Goal: Communication & Community: Answer question/provide support

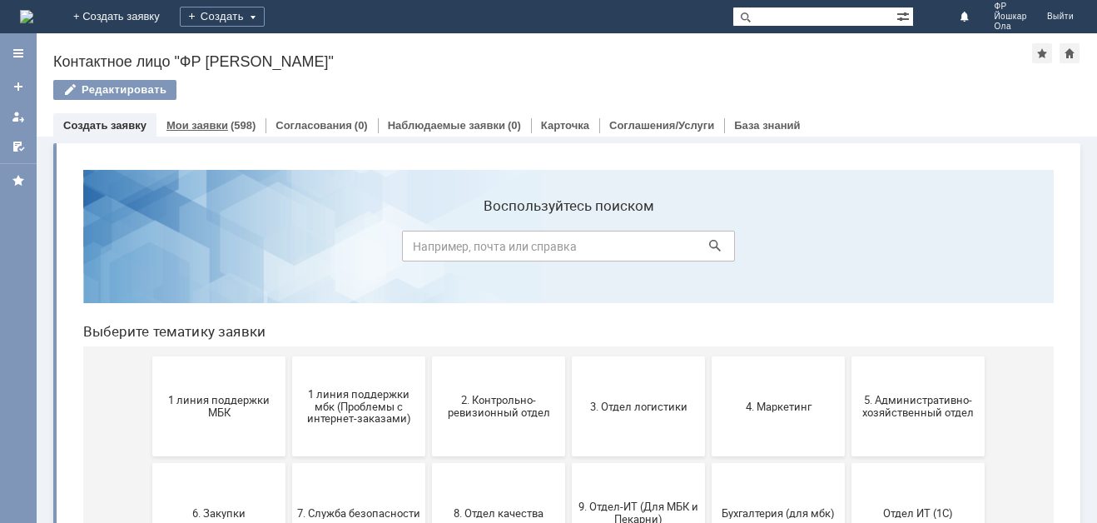
click at [205, 119] on link "Мои заявки" at bounding box center [197, 125] width 62 height 12
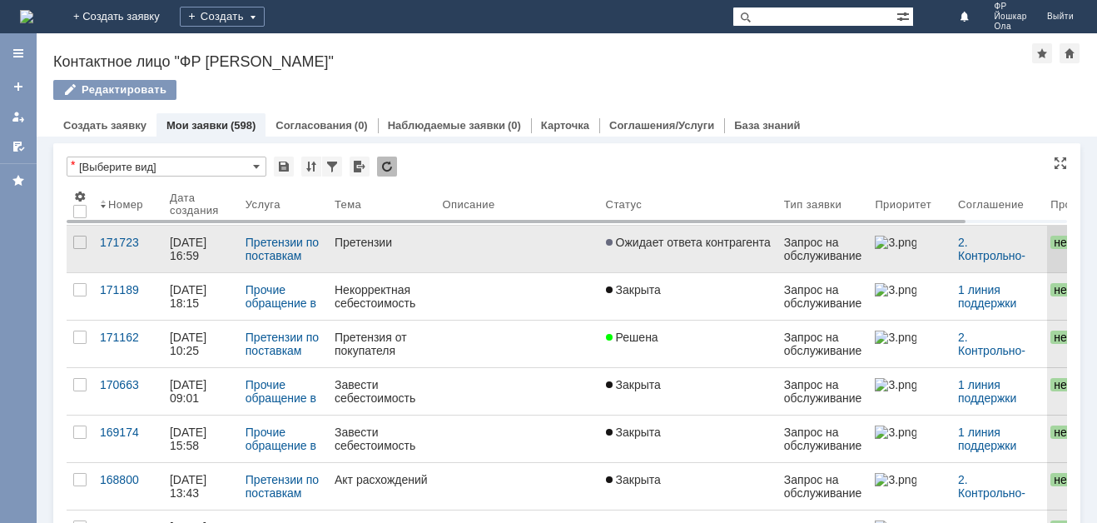
click at [206, 249] on div "17.08.2025 16:59" at bounding box center [201, 248] width 62 height 27
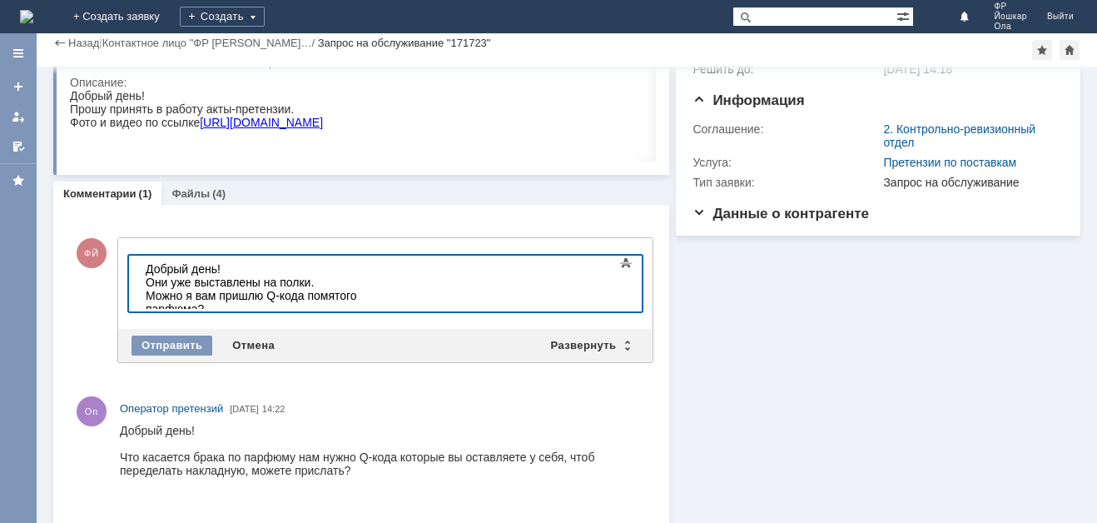
drag, startPoint x: 189, startPoint y: 295, endPoint x: 196, endPoint y: 309, distance: 14.9
click at [196, 309] on html "Добрый день! Они уже выставлены на полки. Можно я вам пришлю Q-кода помятого па…" at bounding box center [264, 288] width 250 height 67
click at [382, 297] on div "Я вам пришлю Q-кода помятого парфюма?" at bounding box center [264, 302] width 236 height 27
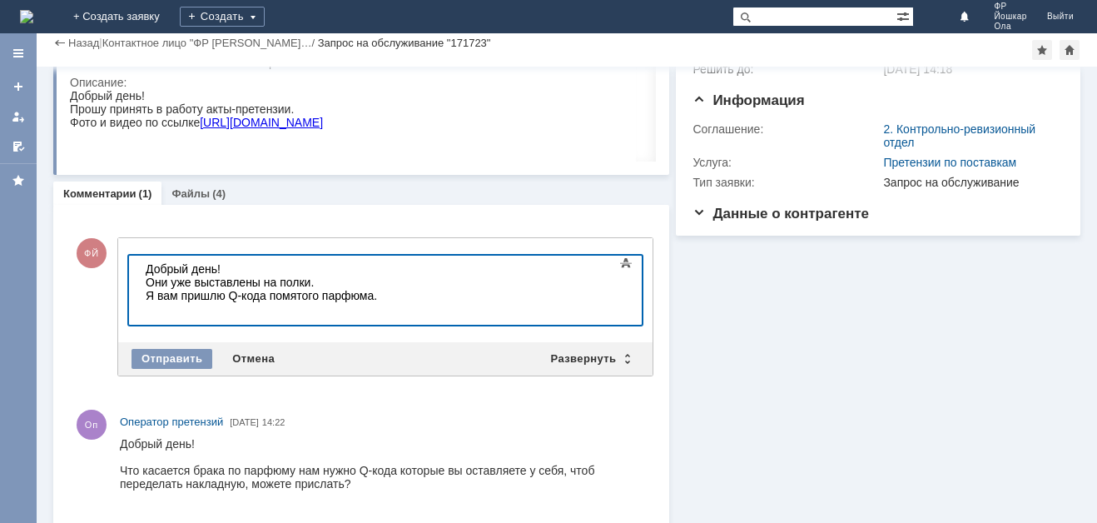
click at [146, 311] on div at bounding box center [264, 308] width 236 height 13
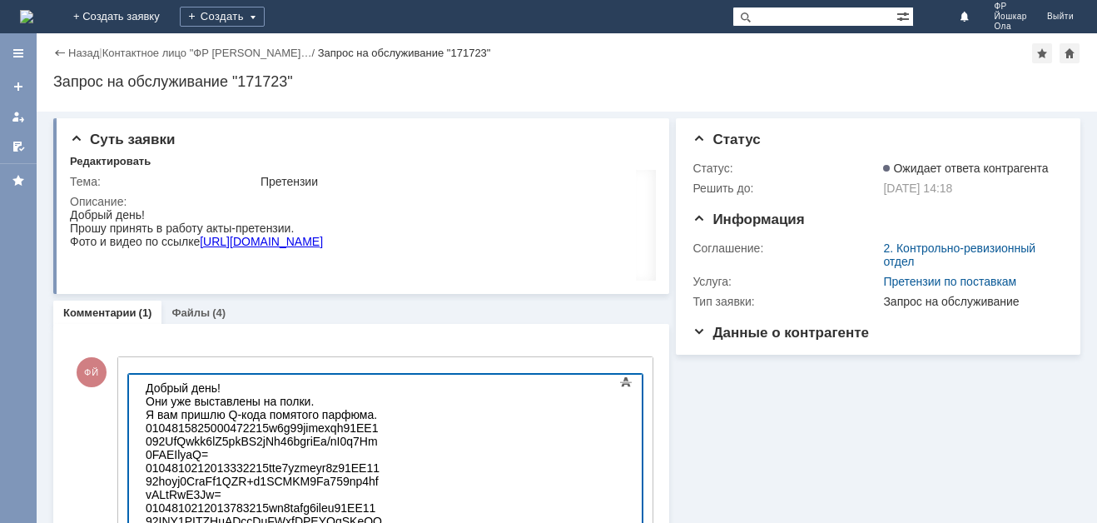
click at [270, 501] on div "0104810212013783215wn8tafg6ileu91EE1192INY1PITZHuADccDuFWxfDPEYQqSKeOQHSBf9PfVe…" at bounding box center [264, 521] width 236 height 40
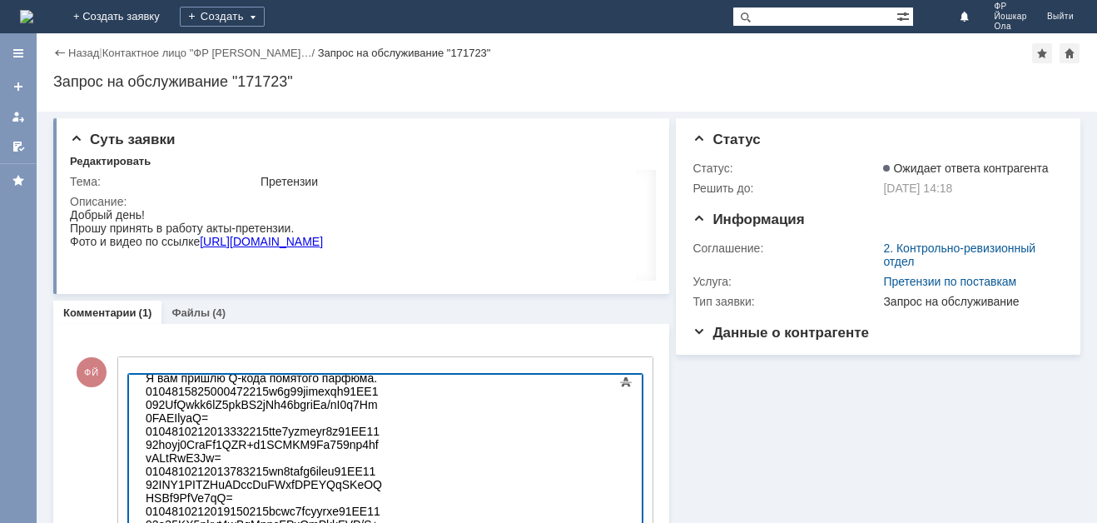
scroll to position [58, 0]
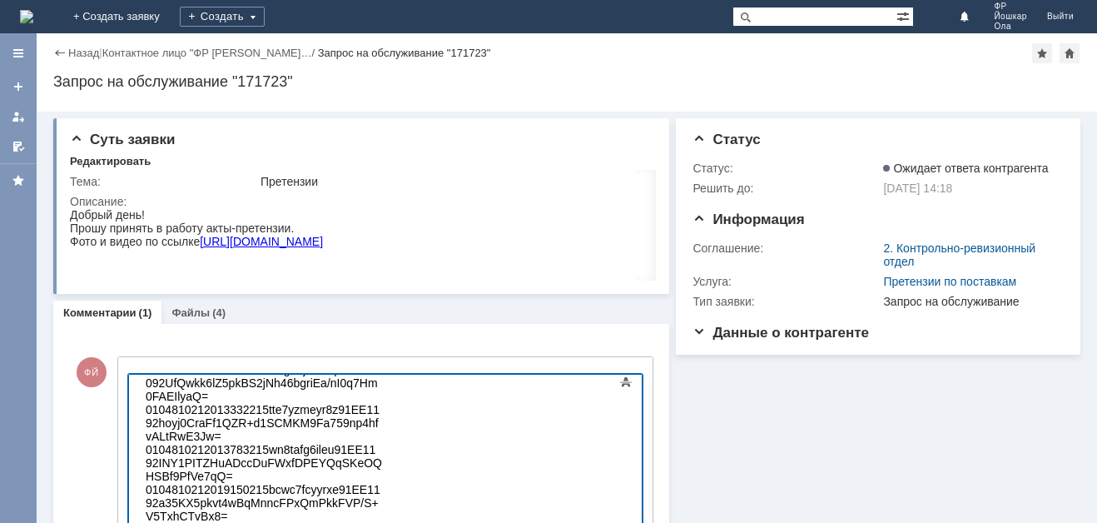
click at [264, 483] on div "0104810212019150215bcwc7fcyyrxe91EE1192a35KX5pkvt4wBqMnncFPxQmPkkFVP/S+V5TxhCTv…" at bounding box center [264, 503] width 236 height 40
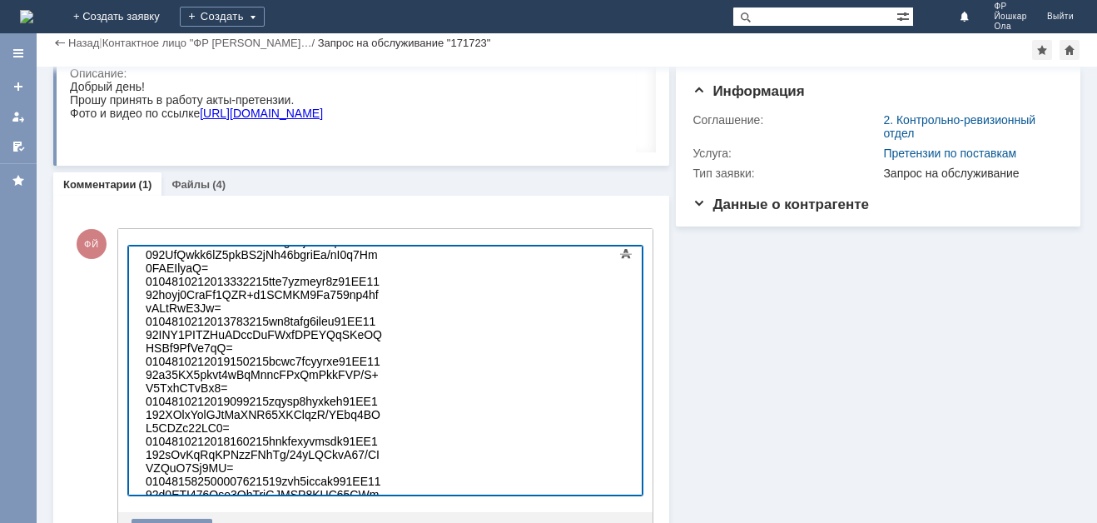
click at [270, 434] on div "0104810212018160215hnkfexyvmsdk91EE1192sOvKqRqKPNzzFNhTg/24yLQCkvA67/CIVZQuO7Sj…" at bounding box center [264, 454] width 236 height 40
click at [261, 474] on div "010481582500007621519zvh5iccak991EE1192d0ETI476Qse3QhTriGJMSP8KUC65CWmOqrxtnYol…" at bounding box center [264, 494] width 236 height 40
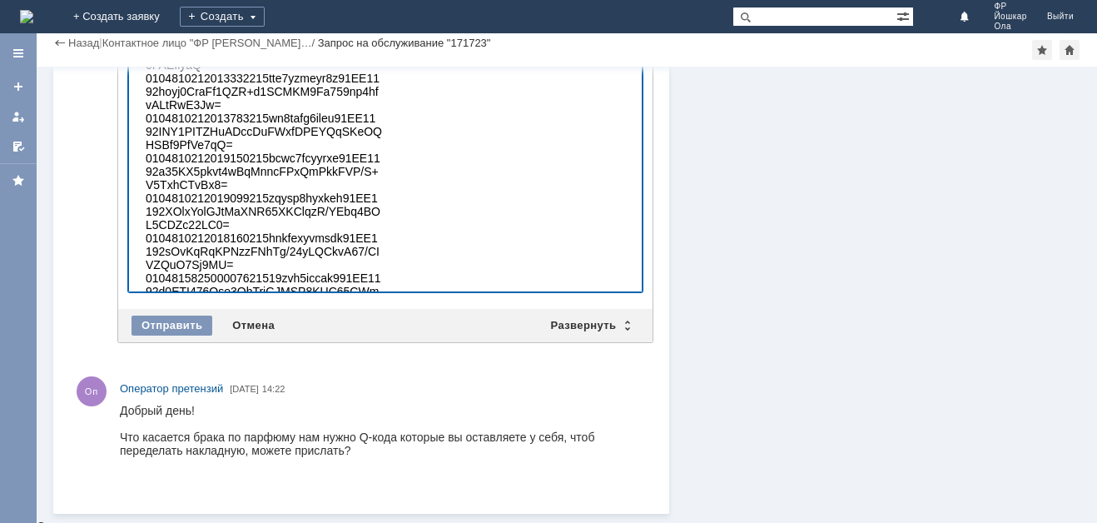
scroll to position [285, 0]
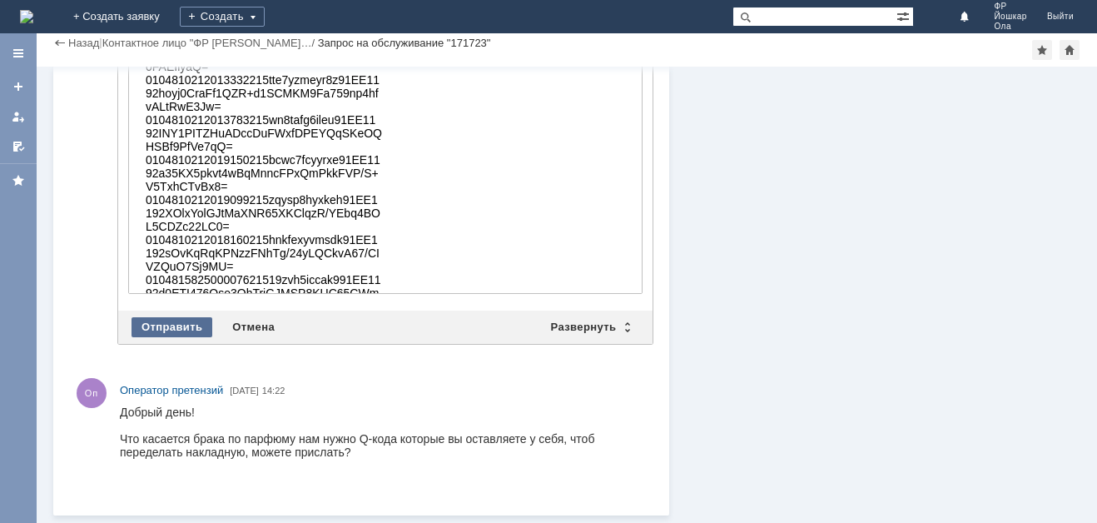
click at [172, 322] on div "Отправить" at bounding box center [171, 327] width 81 height 20
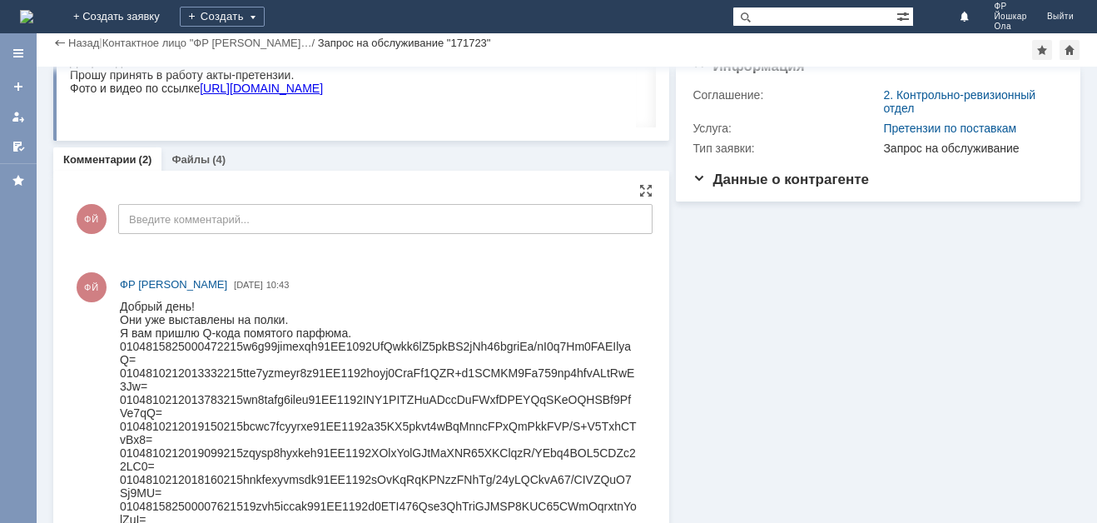
scroll to position [353, 0]
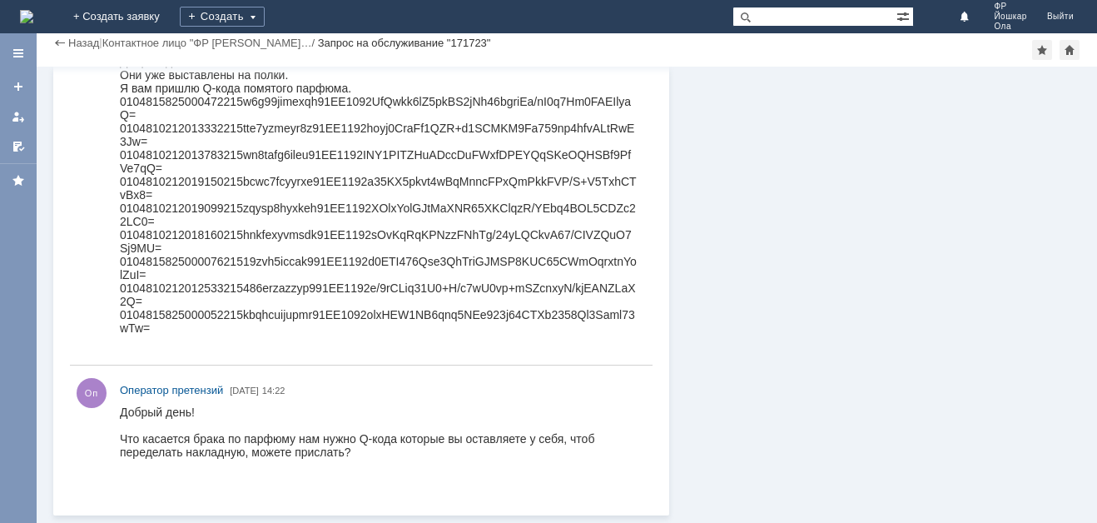
click at [156, 330] on div "0104815825000052215kbqhcuijupmr91EE1092olxHEW1NB6qnq5NEe923j64CTXb2358Ql3Saml73…" at bounding box center [378, 321] width 517 height 27
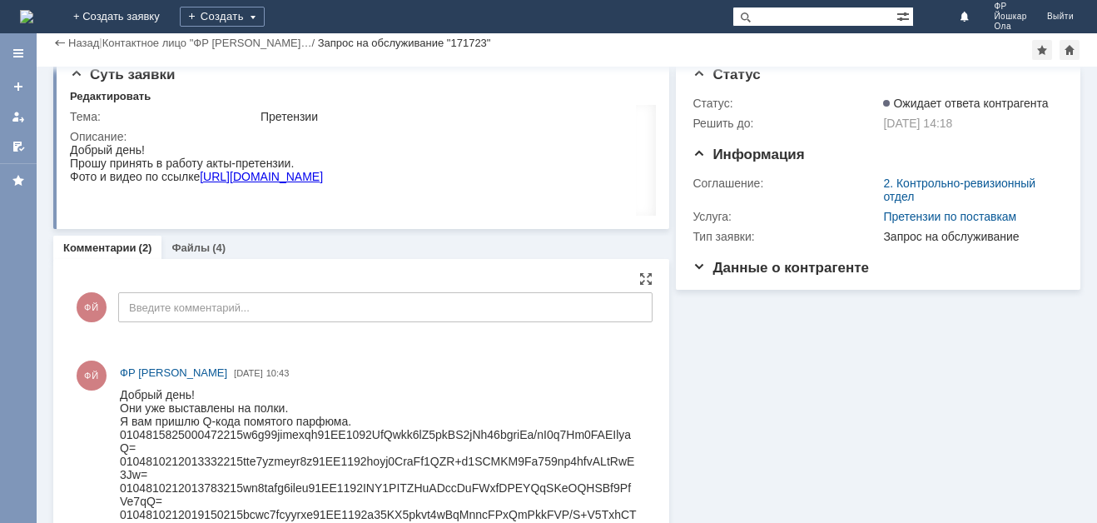
click at [304, 381] on div "ФЙ ФР Йошкар Ола 21.08.2025 10:43" at bounding box center [383, 372] width 526 height 17
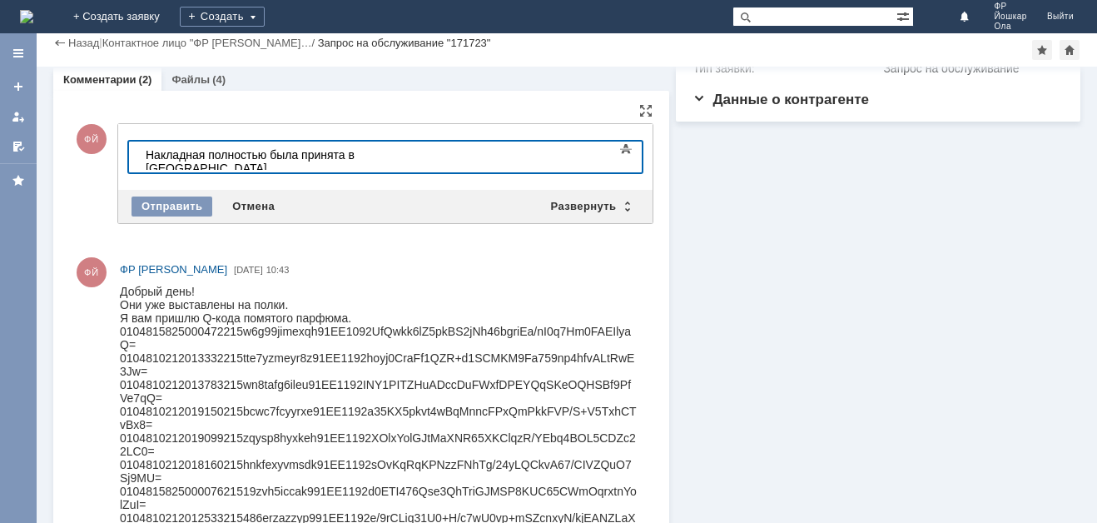
scroll to position [82, 0]
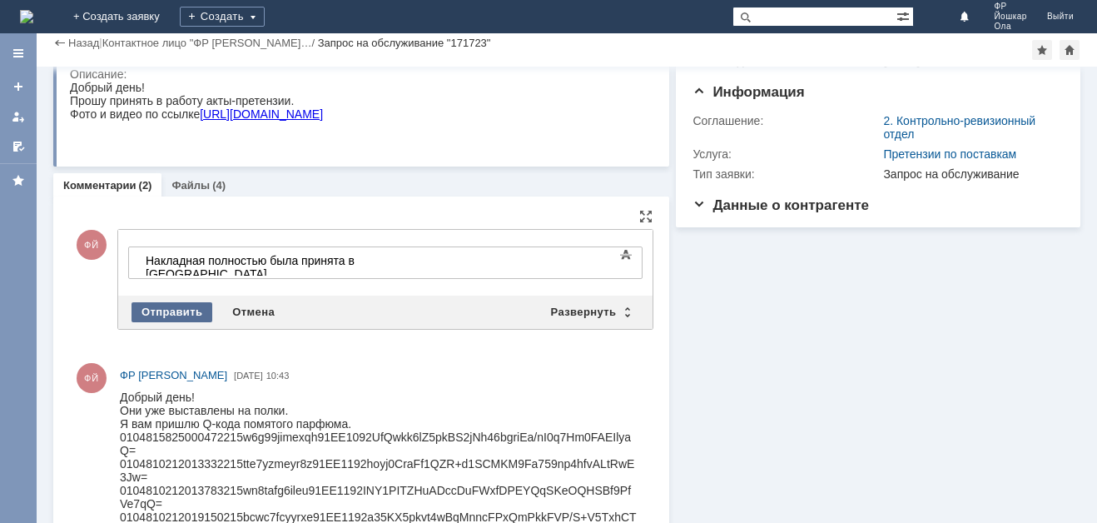
click at [177, 306] on div "Отправить" at bounding box center [171, 312] width 81 height 20
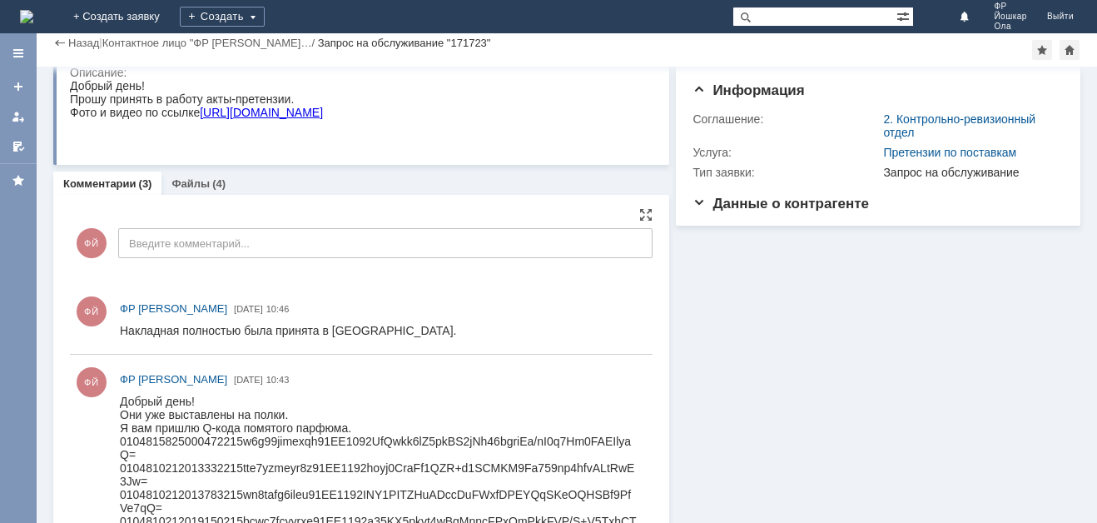
scroll to position [0, 0]
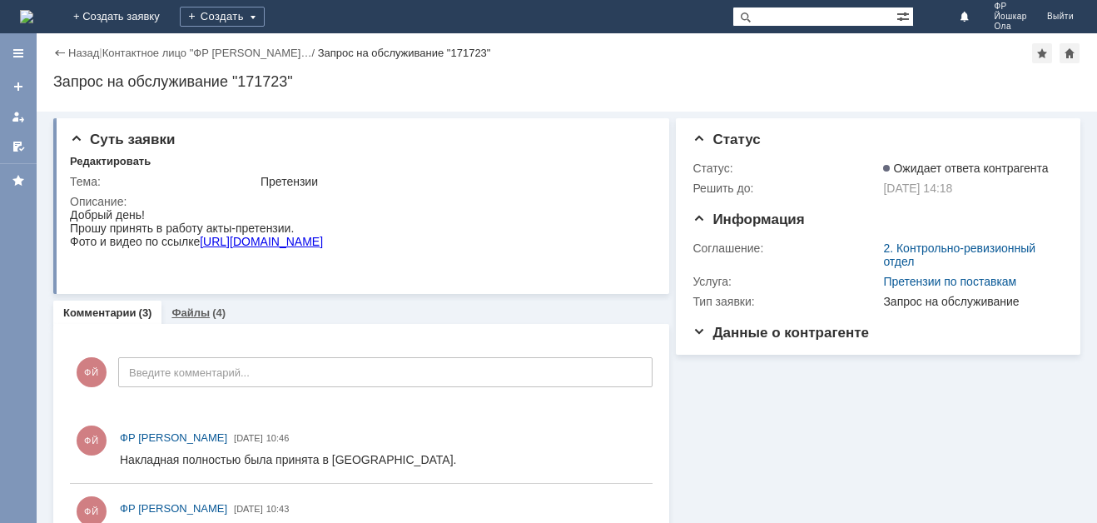
click at [185, 310] on link "Файлы" at bounding box center [190, 312] width 38 height 12
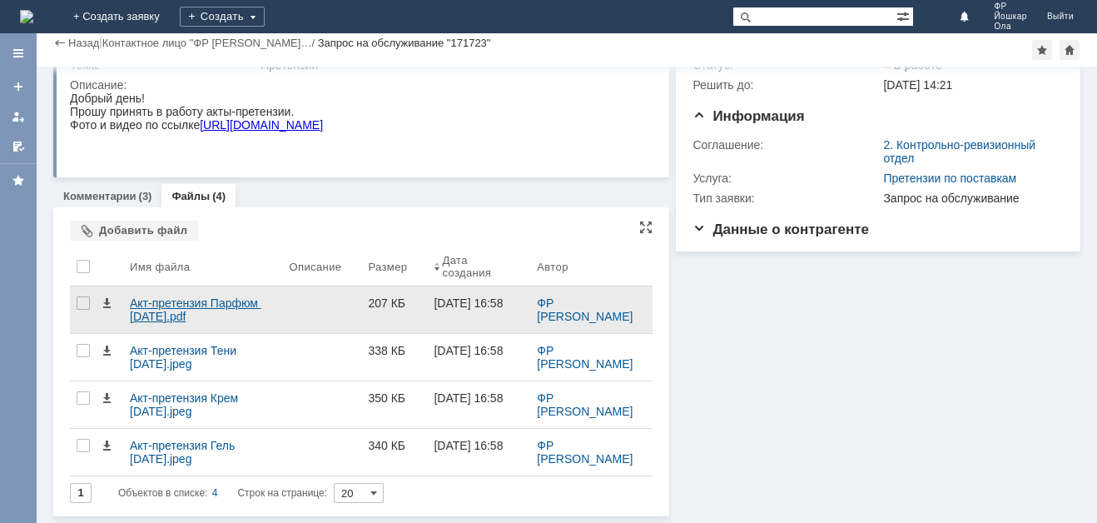
scroll to position [59, 0]
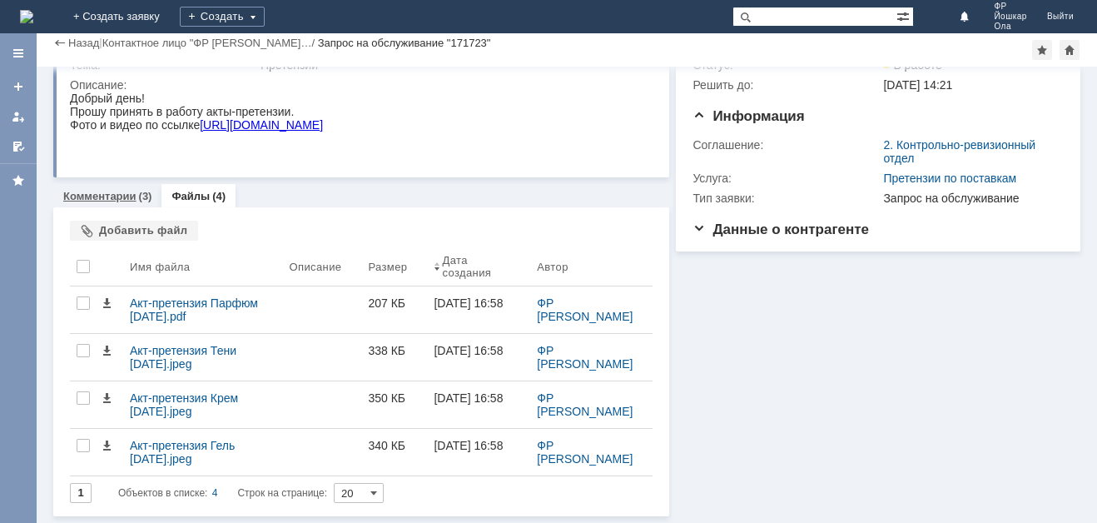
click at [93, 197] on link "Комментарии" at bounding box center [99, 196] width 73 height 12
